Goal: Find specific page/section: Find specific page/section

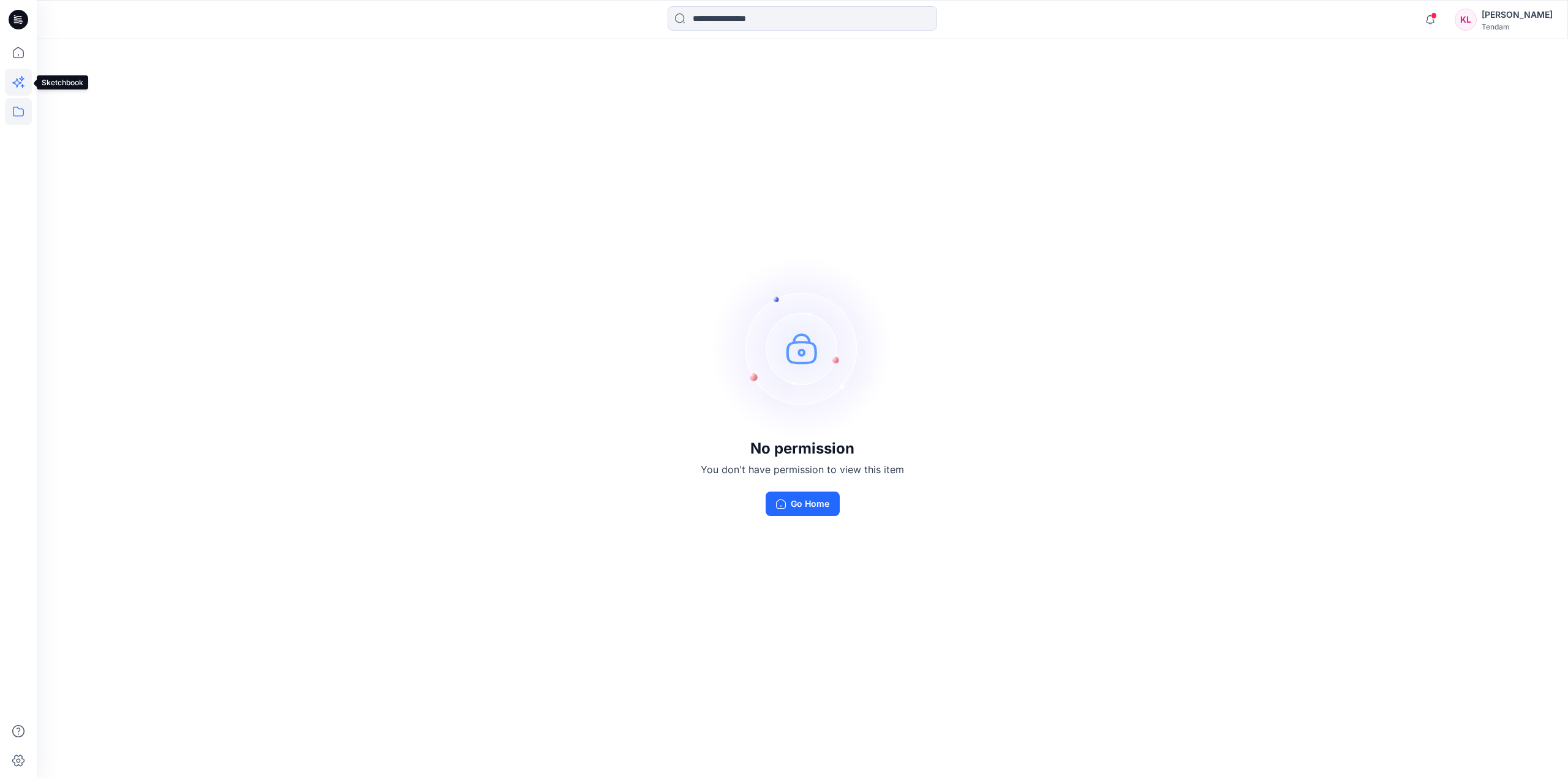
click at [19, 87] on icon at bounding box center [19, 82] width 27 height 27
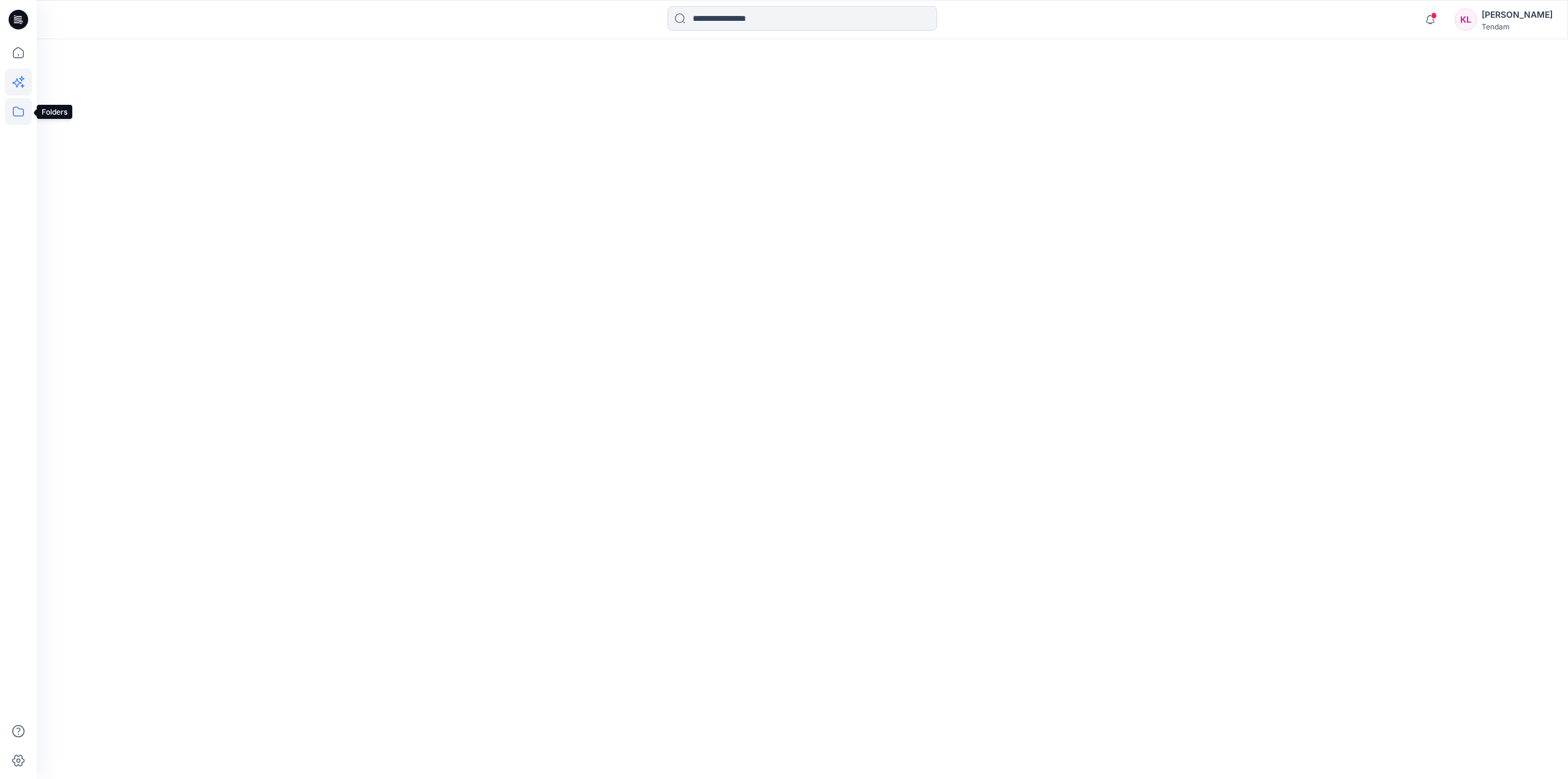
click at [20, 108] on icon at bounding box center [19, 111] width 27 height 27
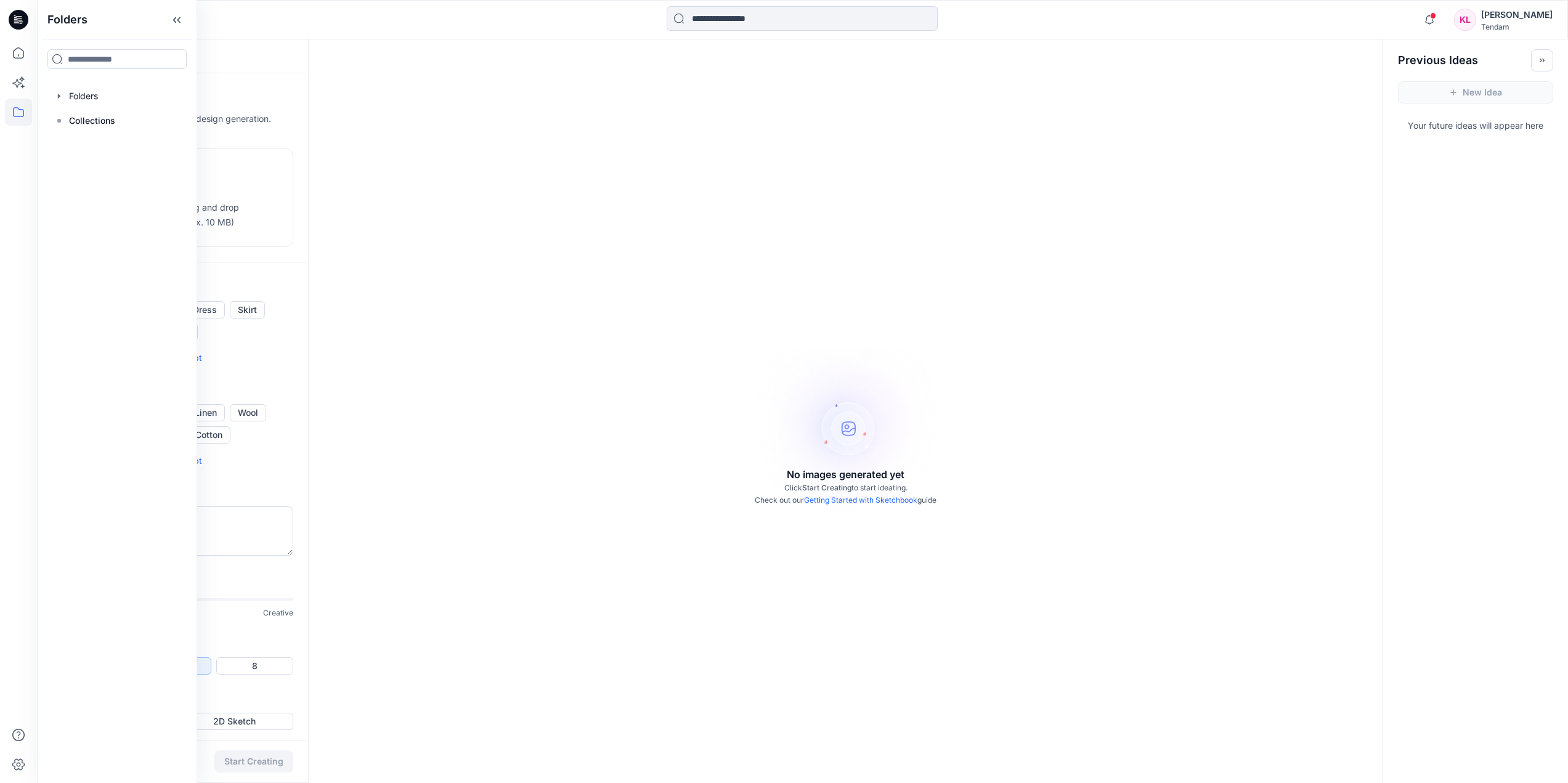
click at [704, 103] on div "No images generated yet Click Start Creating to start ideating. Check out our G…" at bounding box center [845, 430] width 1074 height 783
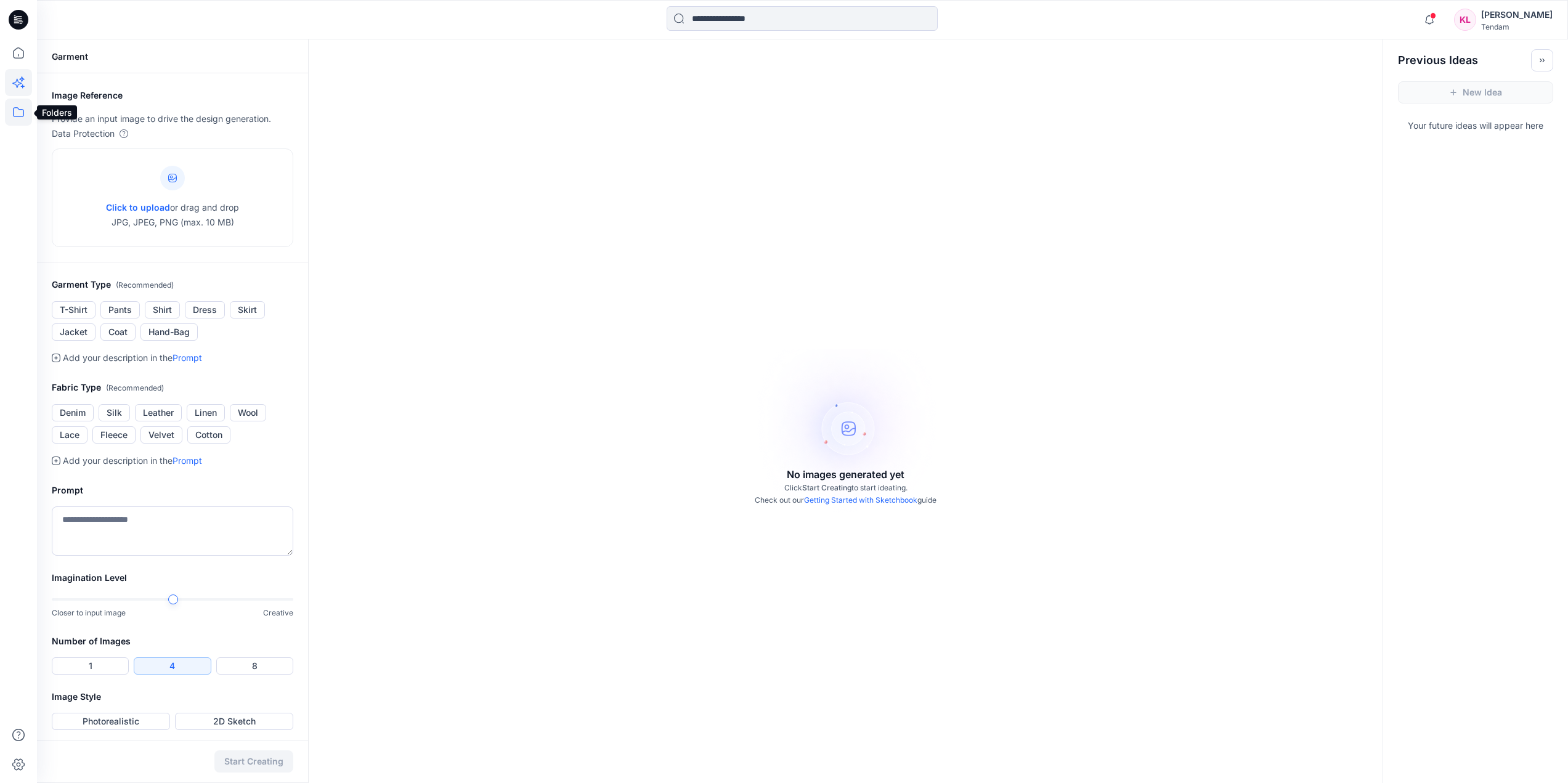
click at [8, 114] on icon at bounding box center [19, 112] width 27 height 27
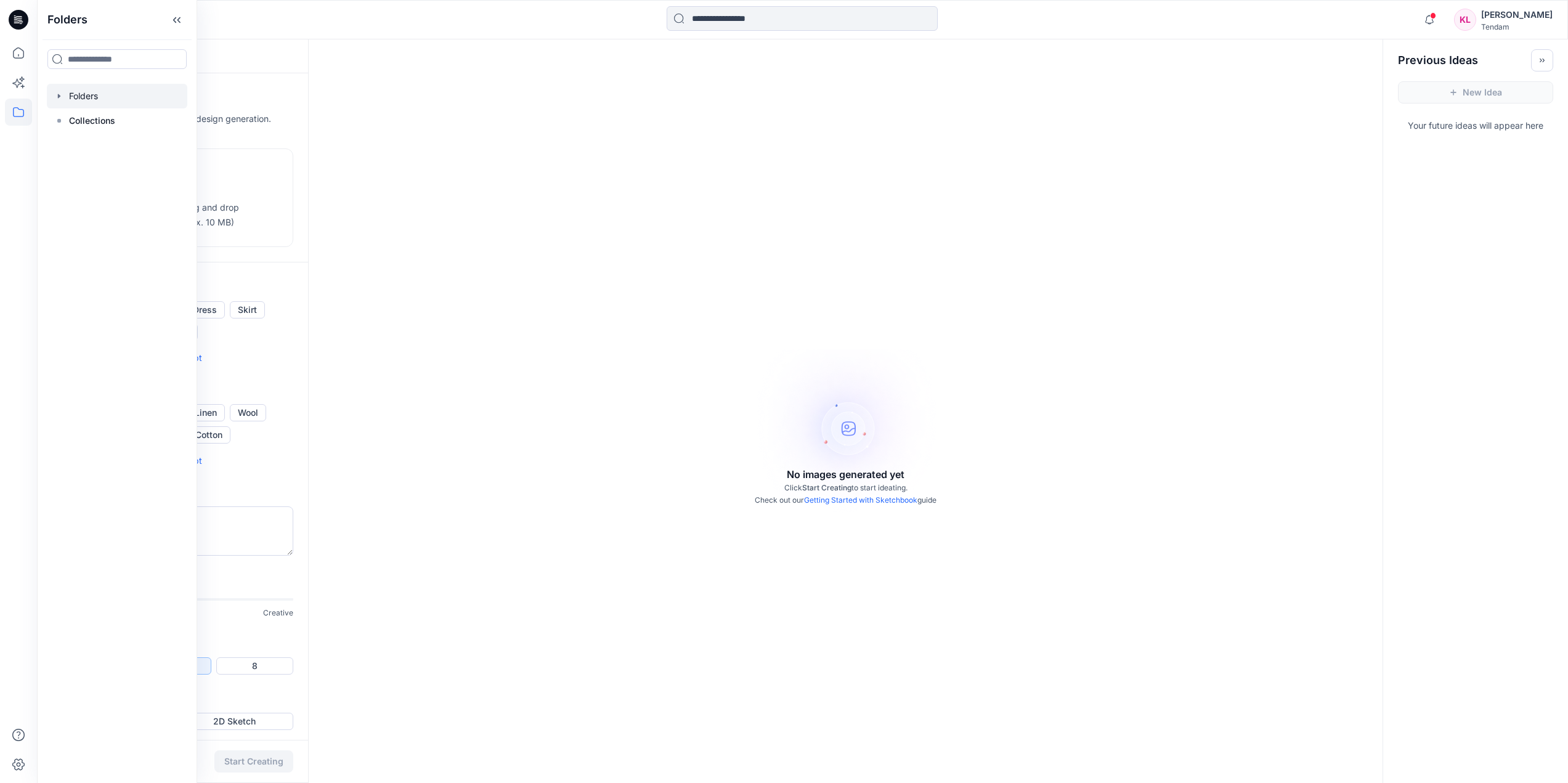
click at [151, 103] on div at bounding box center [117, 96] width 141 height 24
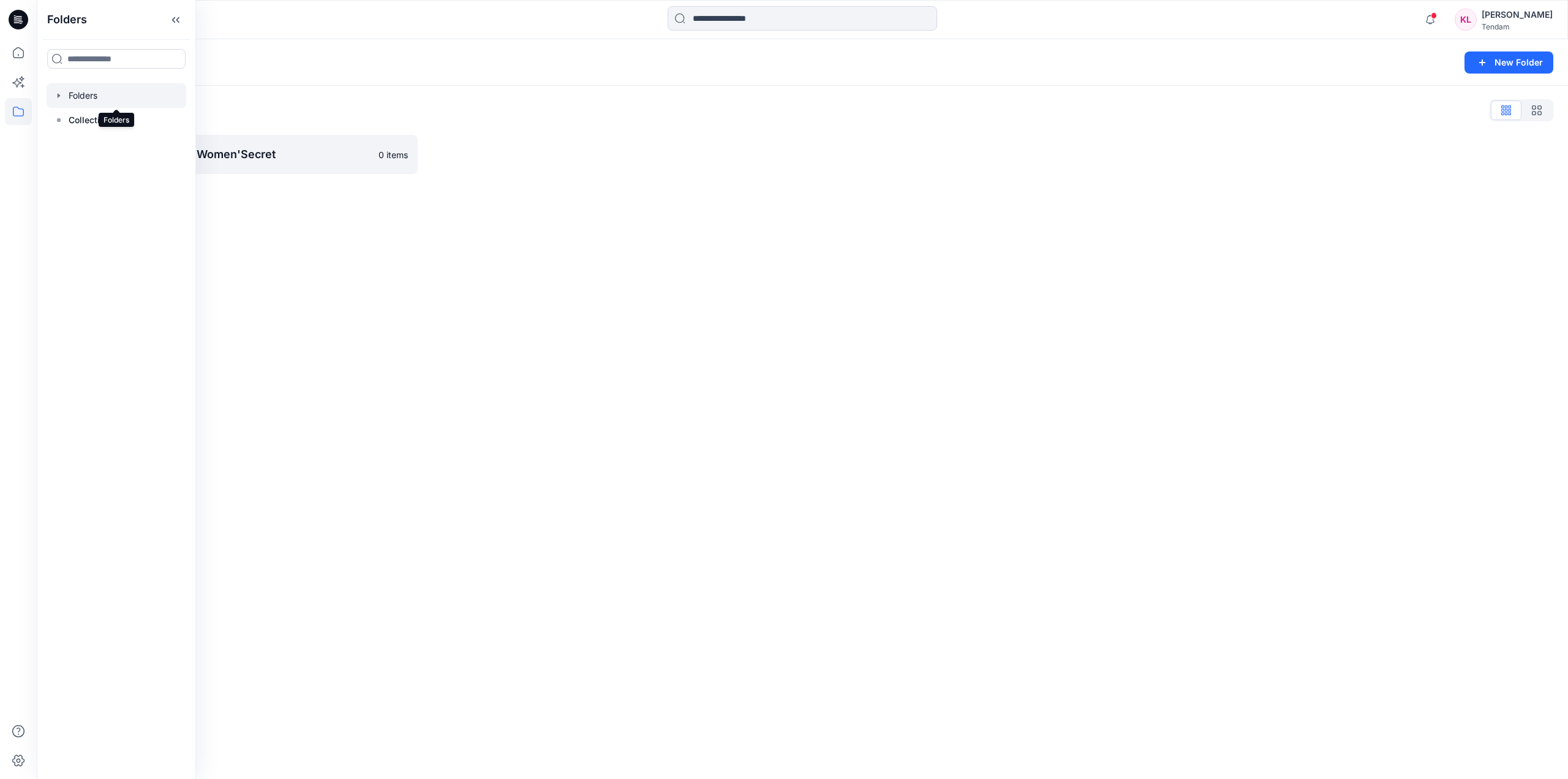
click at [59, 100] on div at bounding box center [116, 95] width 140 height 24
click at [328, 152] on p "VELOCITY FASHION - Women'Secret" at bounding box center [233, 154] width 310 height 17
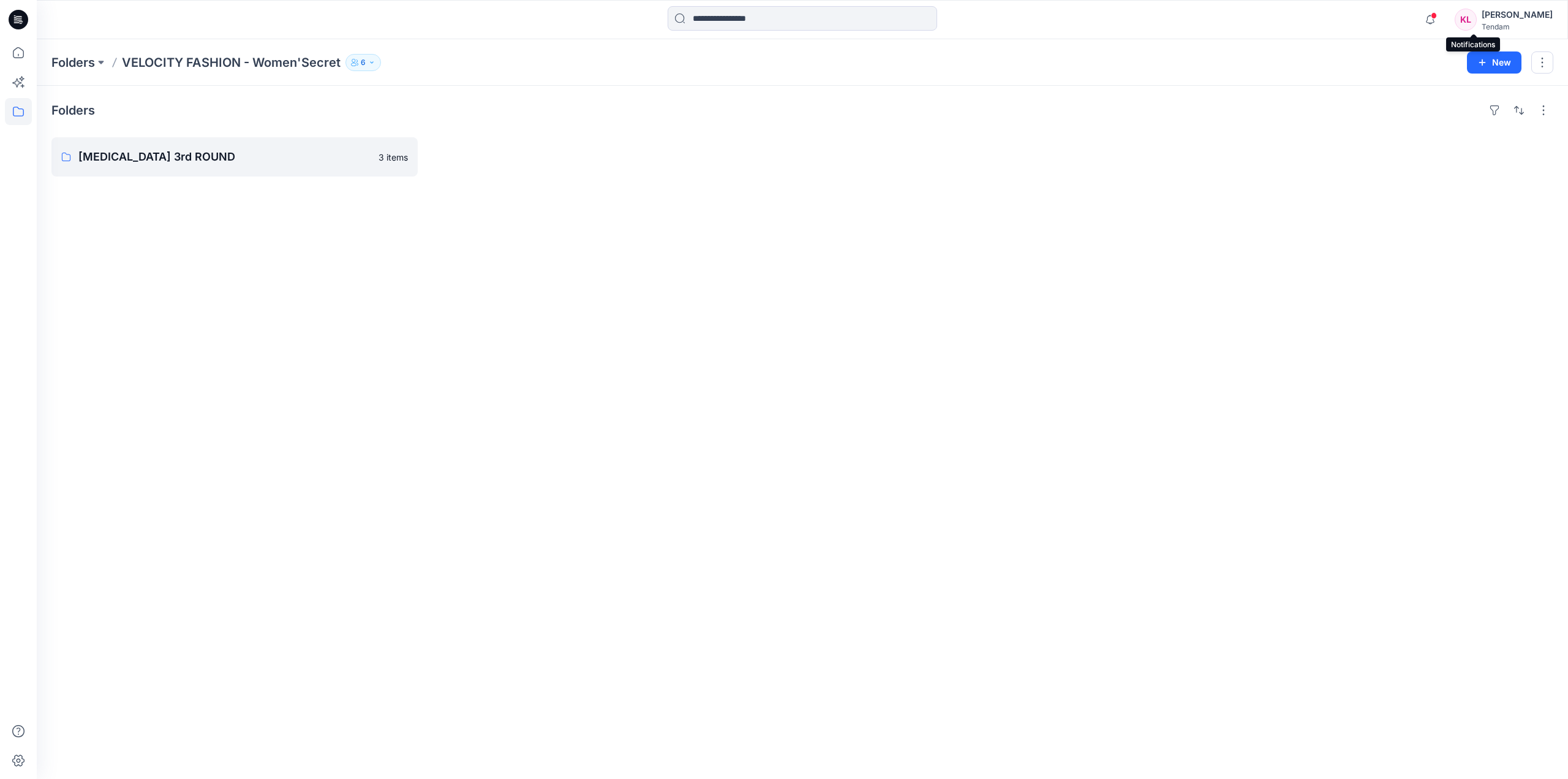
click at [1437, 16] on span at bounding box center [1434, 15] width 6 height 7
